Goal: Check status

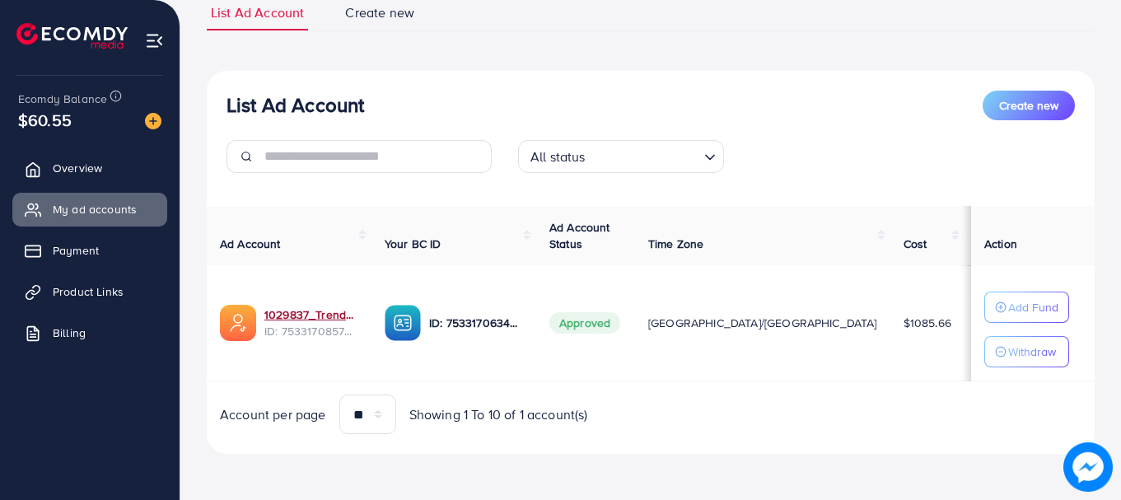
scroll to position [127, 0]
click at [91, 298] on span "Product Links" at bounding box center [92, 291] width 71 height 16
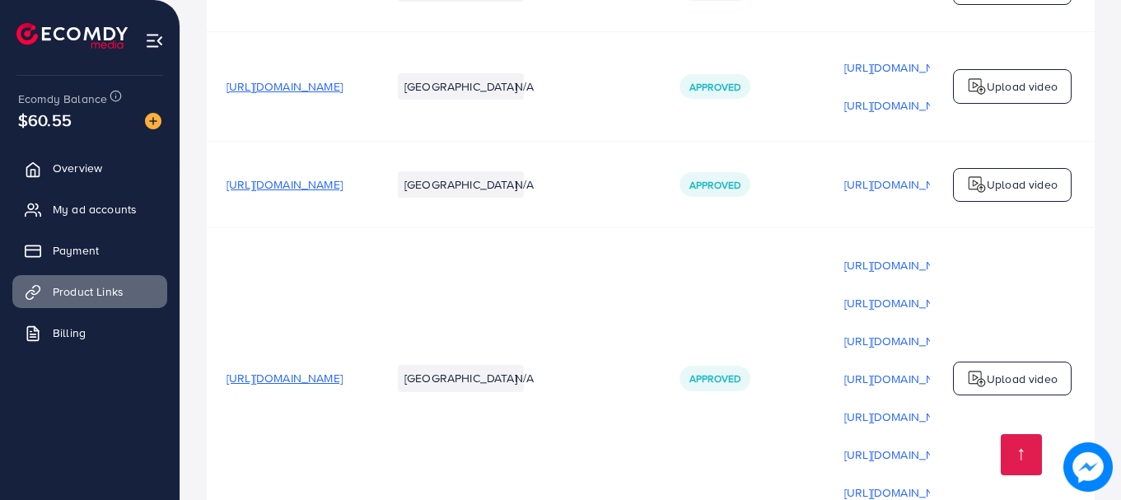
scroll to position [992, 0]
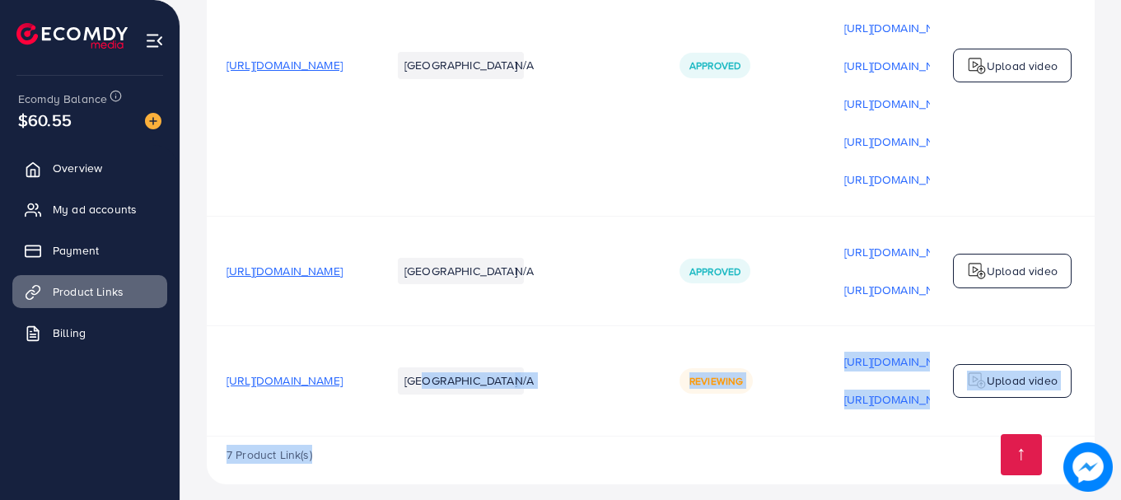
drag, startPoint x: 540, startPoint y: 421, endPoint x: 830, endPoint y: 438, distance: 290.5
click at [820, 437] on div "7 Product Link(s)" at bounding box center [651, 461] width 888 height 48
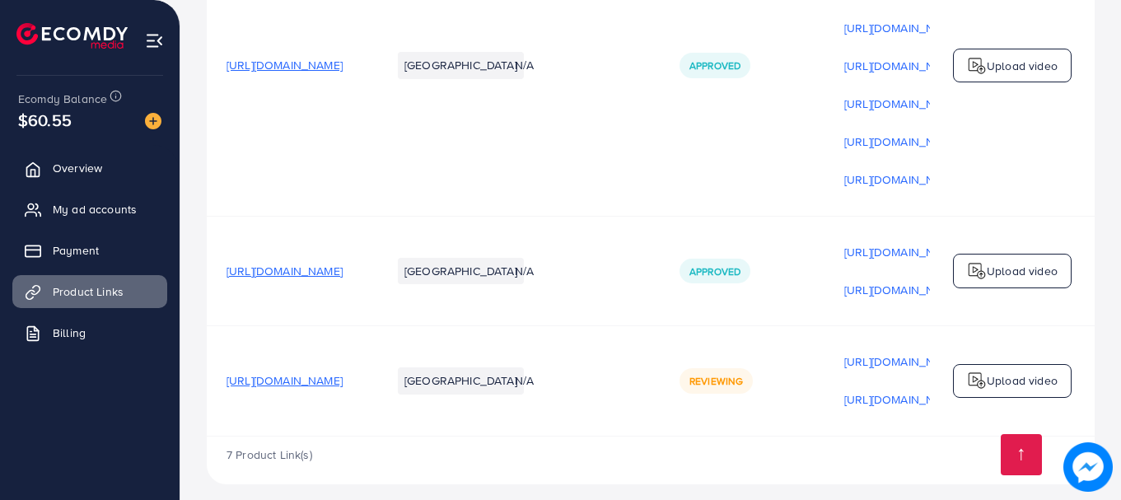
click at [794, 414] on td "Reviewing" at bounding box center [742, 381] width 165 height 110
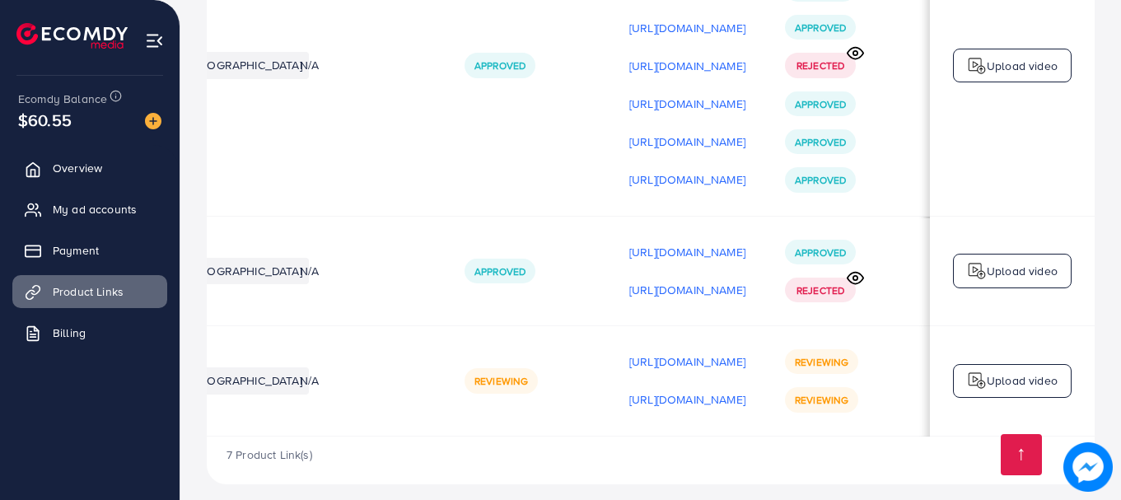
scroll to position [0, 0]
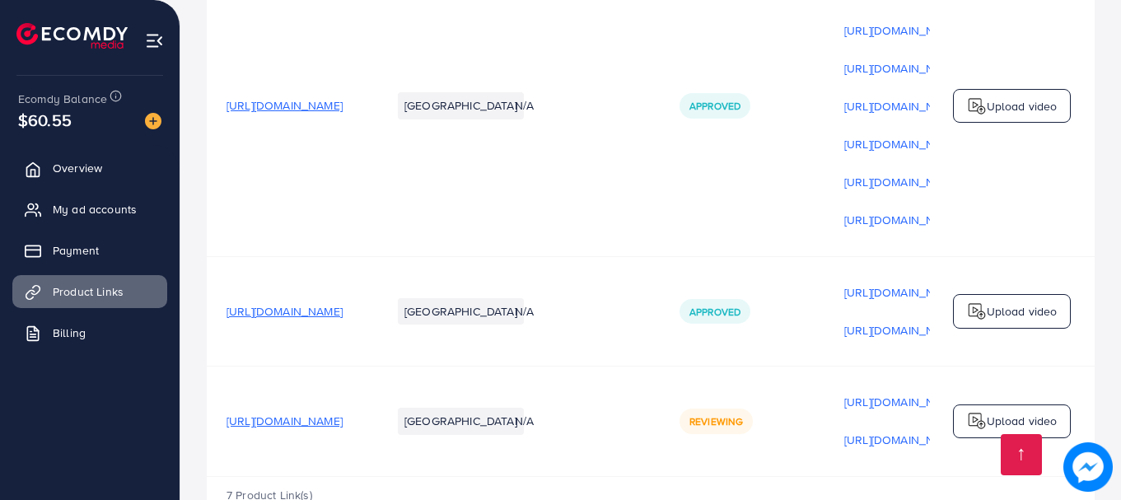
scroll to position [992, 0]
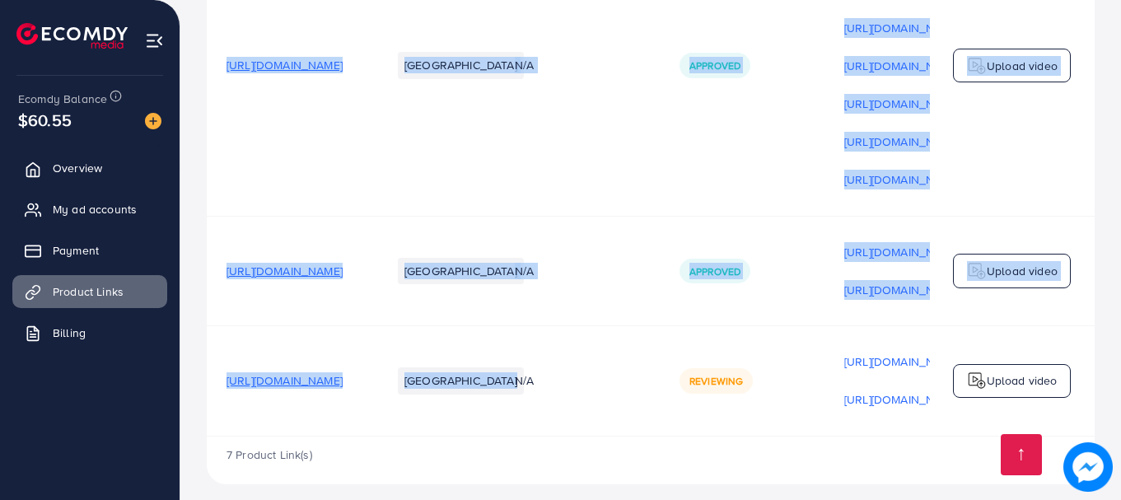
drag, startPoint x: 607, startPoint y: 421, endPoint x: 804, endPoint y: 426, distance: 197.0
click at [85, 166] on span "Overview" at bounding box center [81, 168] width 49 height 16
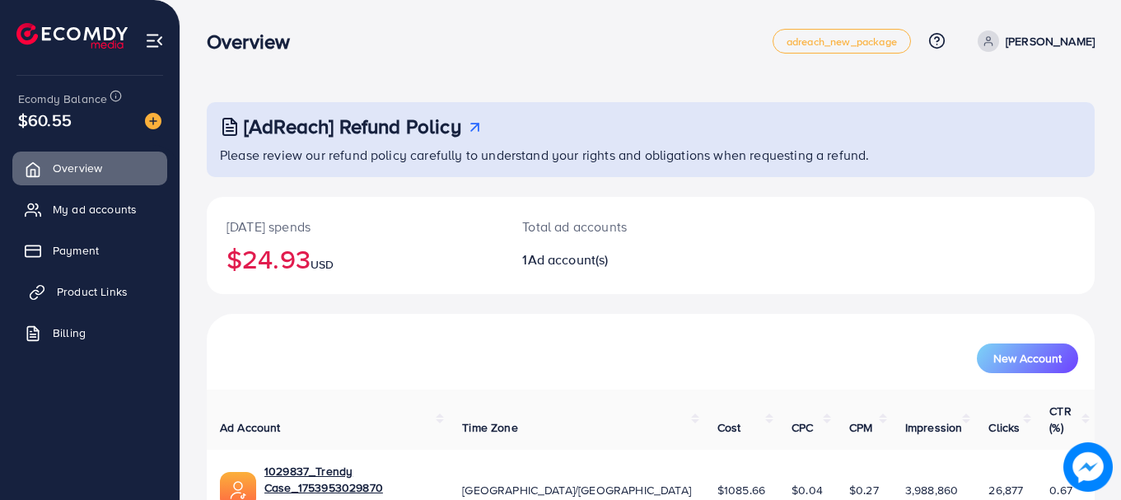
click at [109, 282] on link "Product Links" at bounding box center [89, 291] width 155 height 33
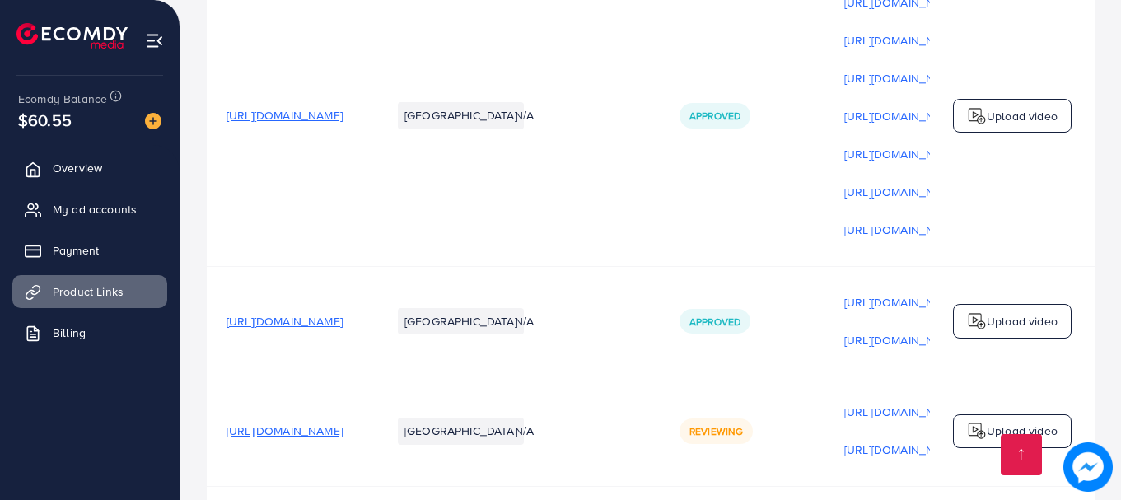
scroll to position [992, 0]
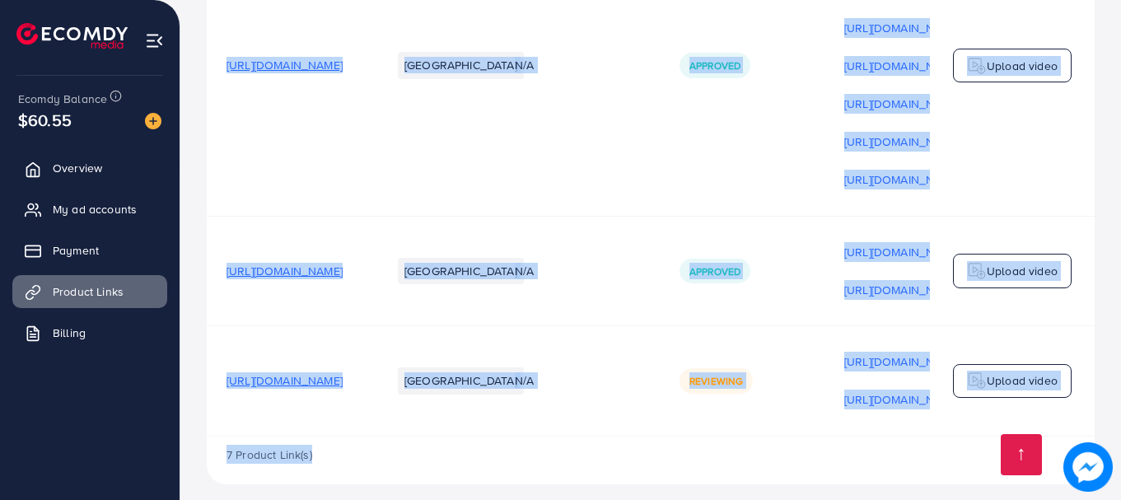
drag, startPoint x: 543, startPoint y: 426, endPoint x: 813, endPoint y: 438, distance: 270.5
click at [817, 437] on div "7 Product Link(s)" at bounding box center [651, 461] width 888 height 48
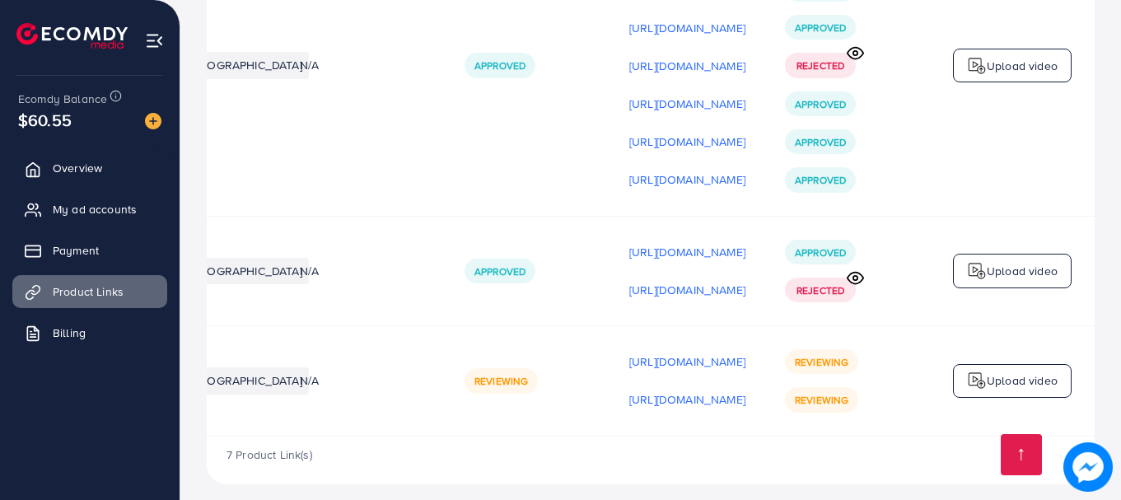
scroll to position [0, 0]
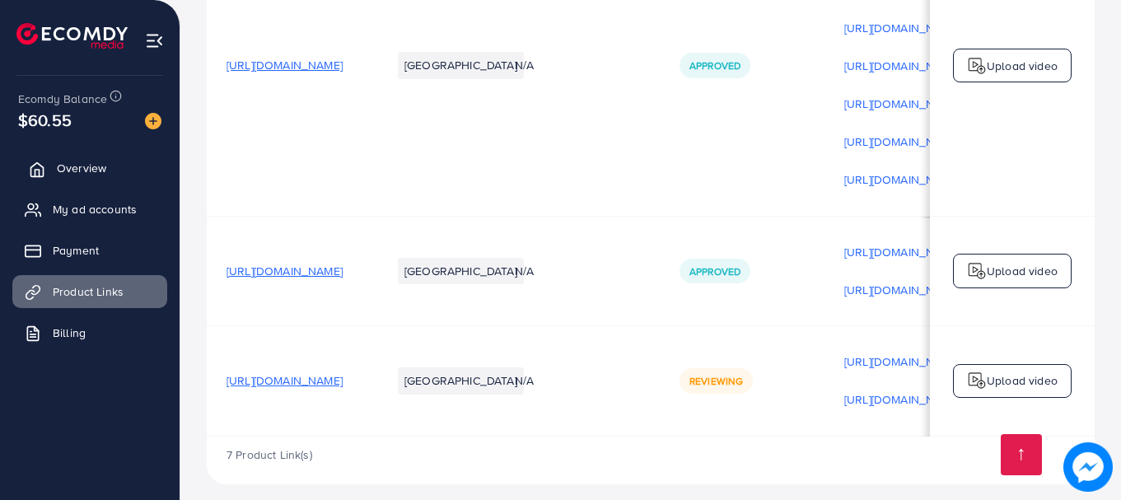
click at [85, 176] on span "Overview" at bounding box center [81, 168] width 49 height 16
